Goal: Task Accomplishment & Management: Manage account settings

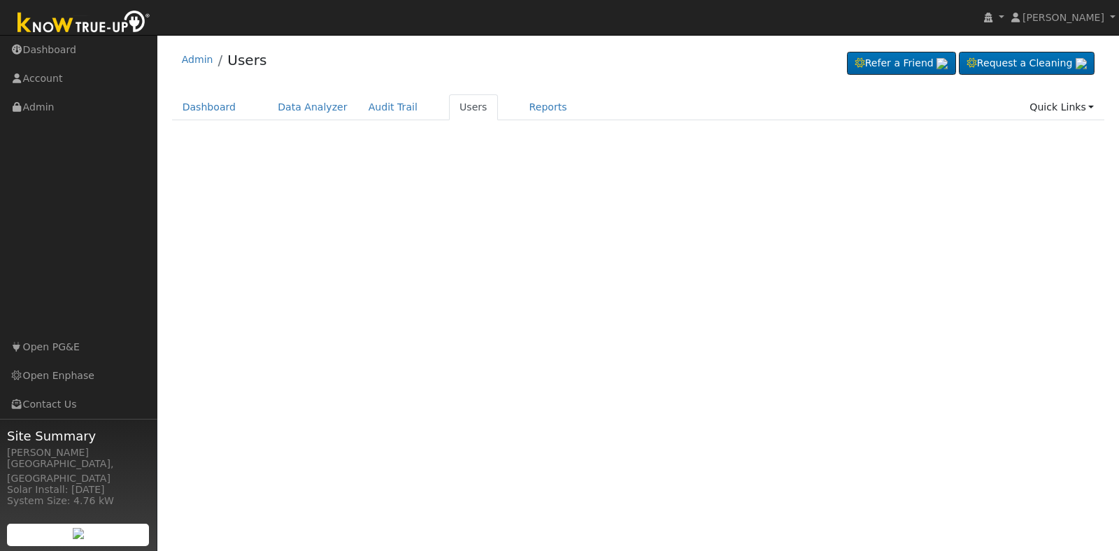
click at [553, 308] on div "Terms Of Service Close Login as User Select a User Admin Users Refer a Friend" at bounding box center [638, 293] width 962 height 516
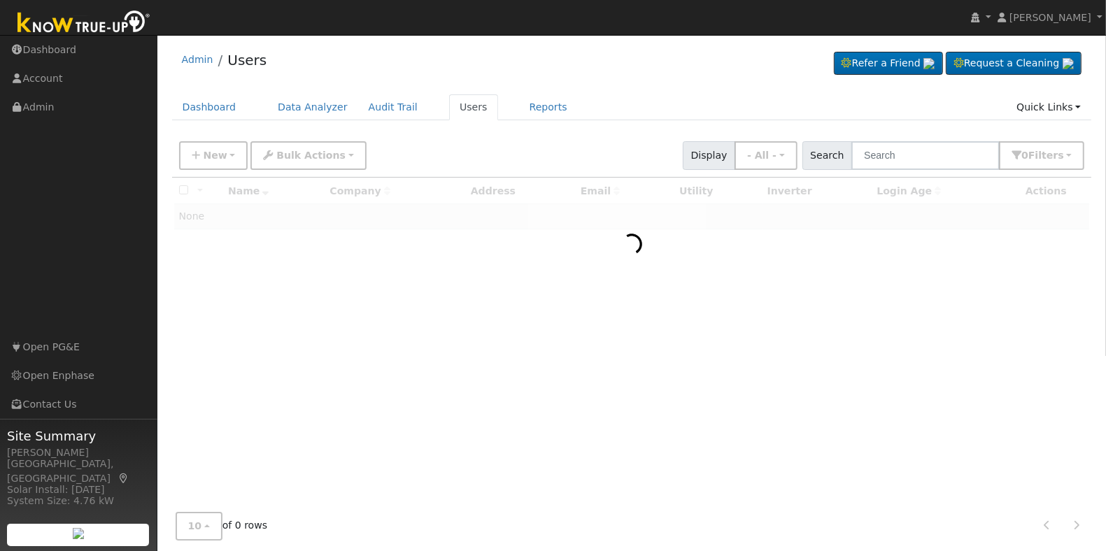
click at [645, 81] on div "Admin Users Refer a Friend Request a Cleaning" at bounding box center [632, 63] width 920 height 43
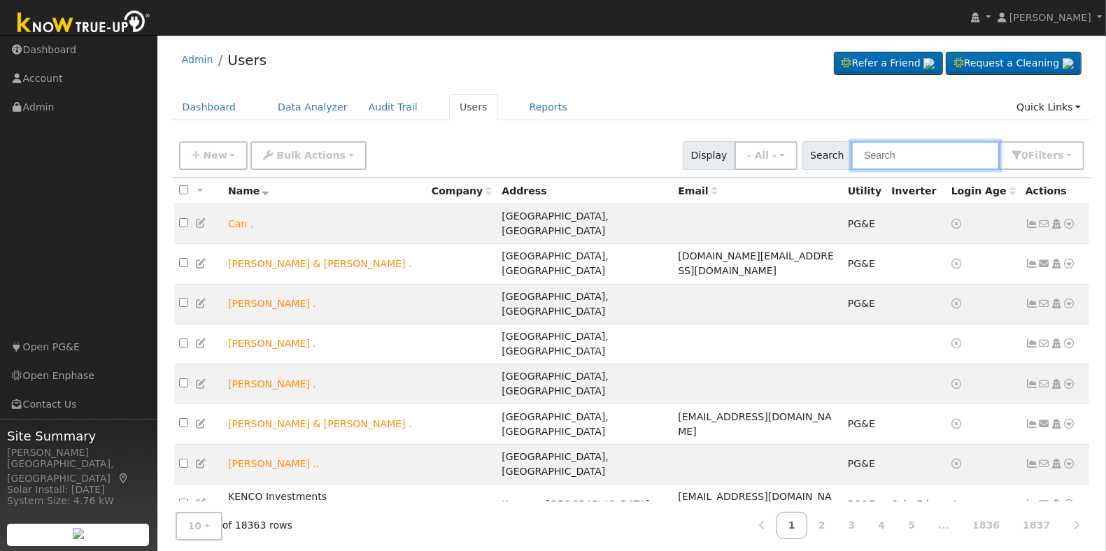
click at [904, 161] on input "text" at bounding box center [925, 155] width 148 height 29
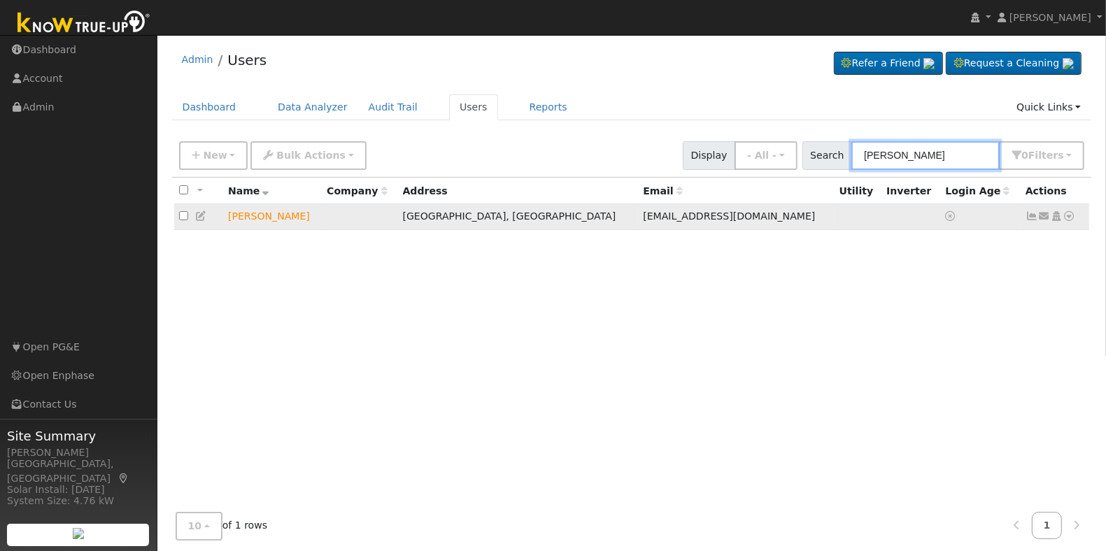
type input "jason bustos"
click at [1067, 215] on icon at bounding box center [1069, 216] width 13 height 10
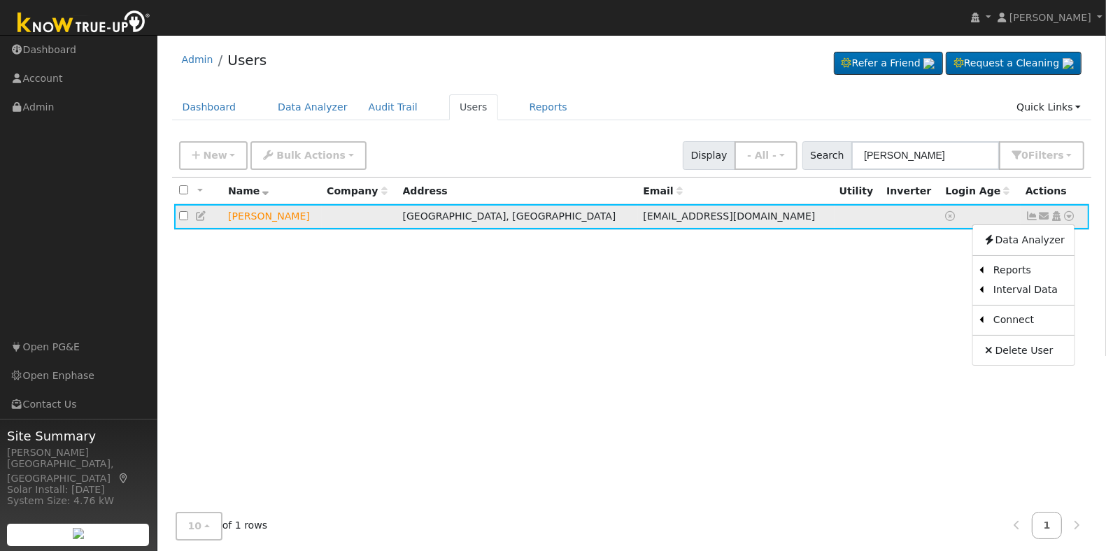
click at [1056, 215] on icon at bounding box center [1056, 216] width 13 height 10
